Goal: Find specific page/section: Find specific page/section

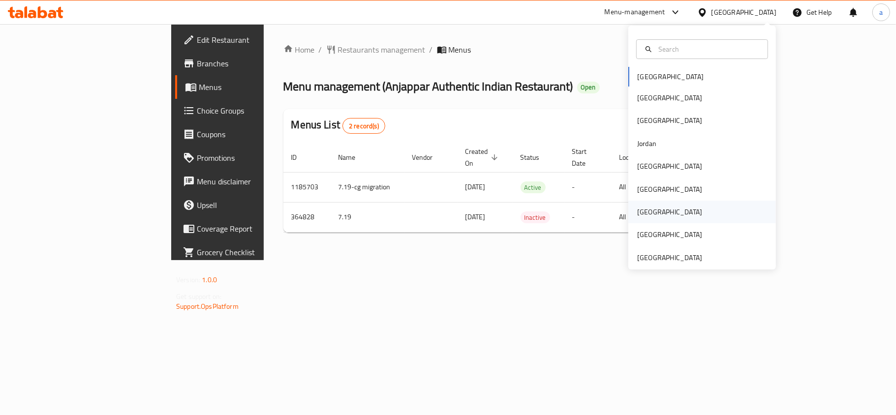
click at [661, 213] on div "[GEOGRAPHIC_DATA]" at bounding box center [702, 212] width 148 height 23
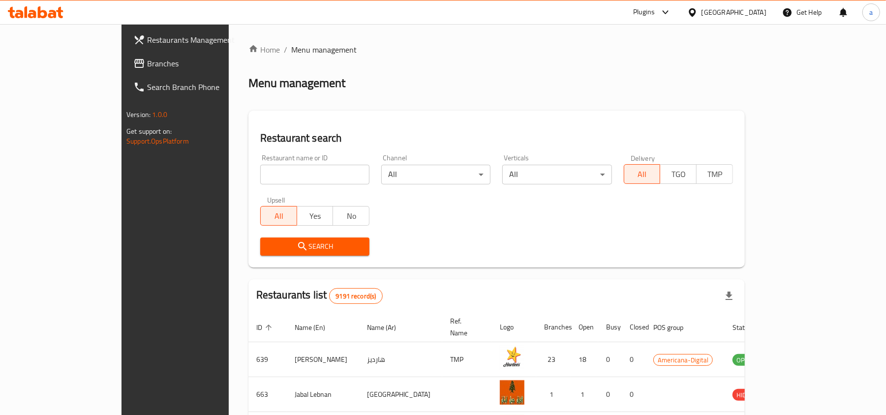
click at [147, 67] on span "Branches" at bounding box center [204, 64] width 115 height 12
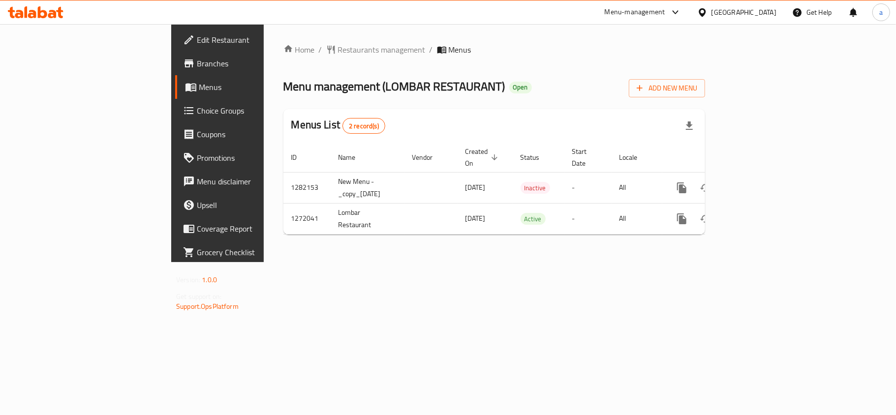
click at [772, 13] on div "[GEOGRAPHIC_DATA]" at bounding box center [744, 12] width 65 height 11
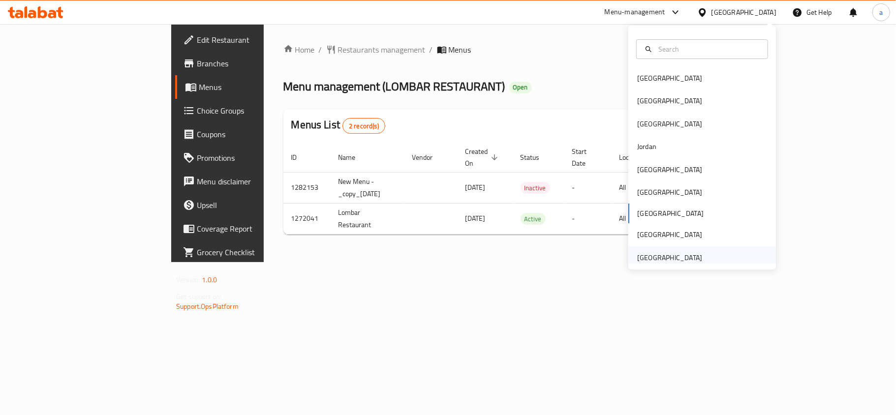
click at [656, 254] on div "[GEOGRAPHIC_DATA]" at bounding box center [669, 257] width 65 height 11
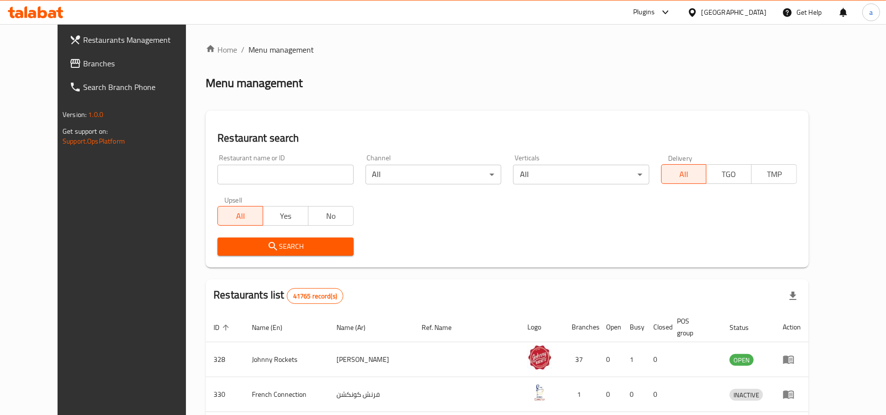
drag, startPoint x: 31, startPoint y: 44, endPoint x: 31, endPoint y: 50, distance: 6.0
click at [83, 44] on span "Restaurants Management" at bounding box center [140, 40] width 115 height 12
click at [83, 60] on span "Branches" at bounding box center [140, 64] width 115 height 12
